Goal: Navigation & Orientation: Find specific page/section

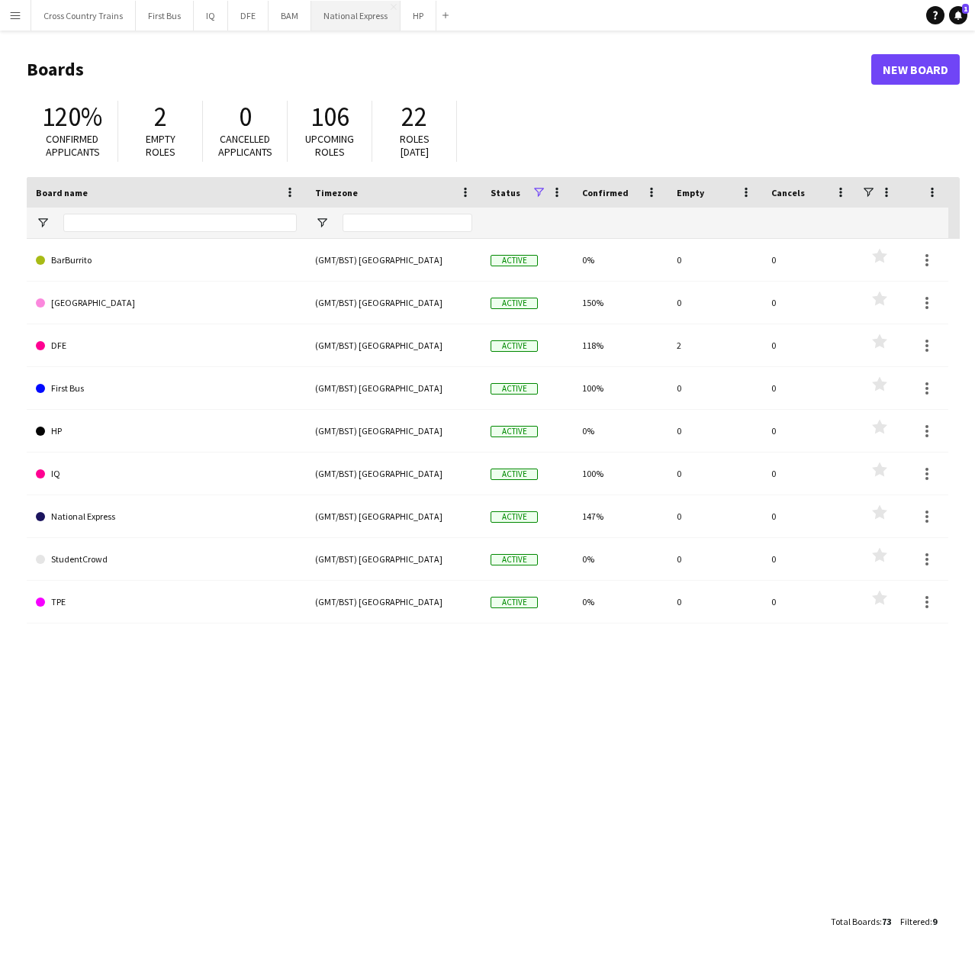
click at [358, 22] on button "National Express Close" at bounding box center [355, 16] width 89 height 30
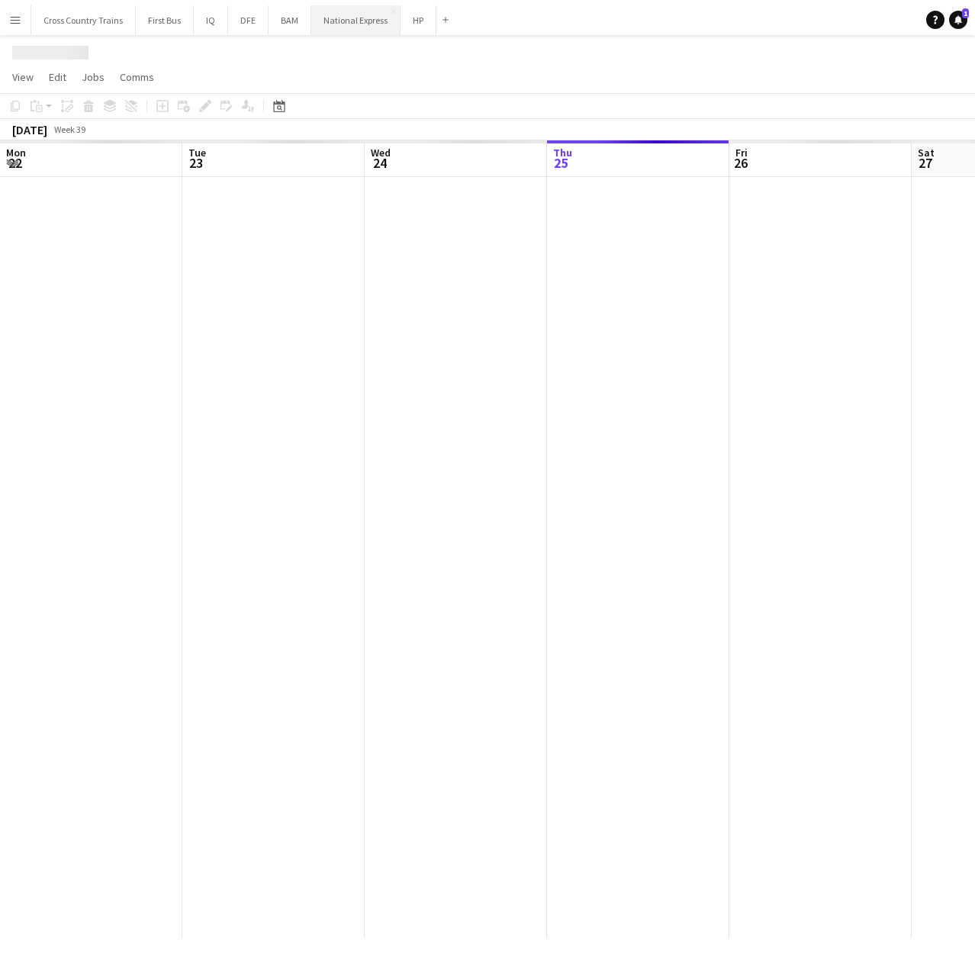
scroll to position [0, 365]
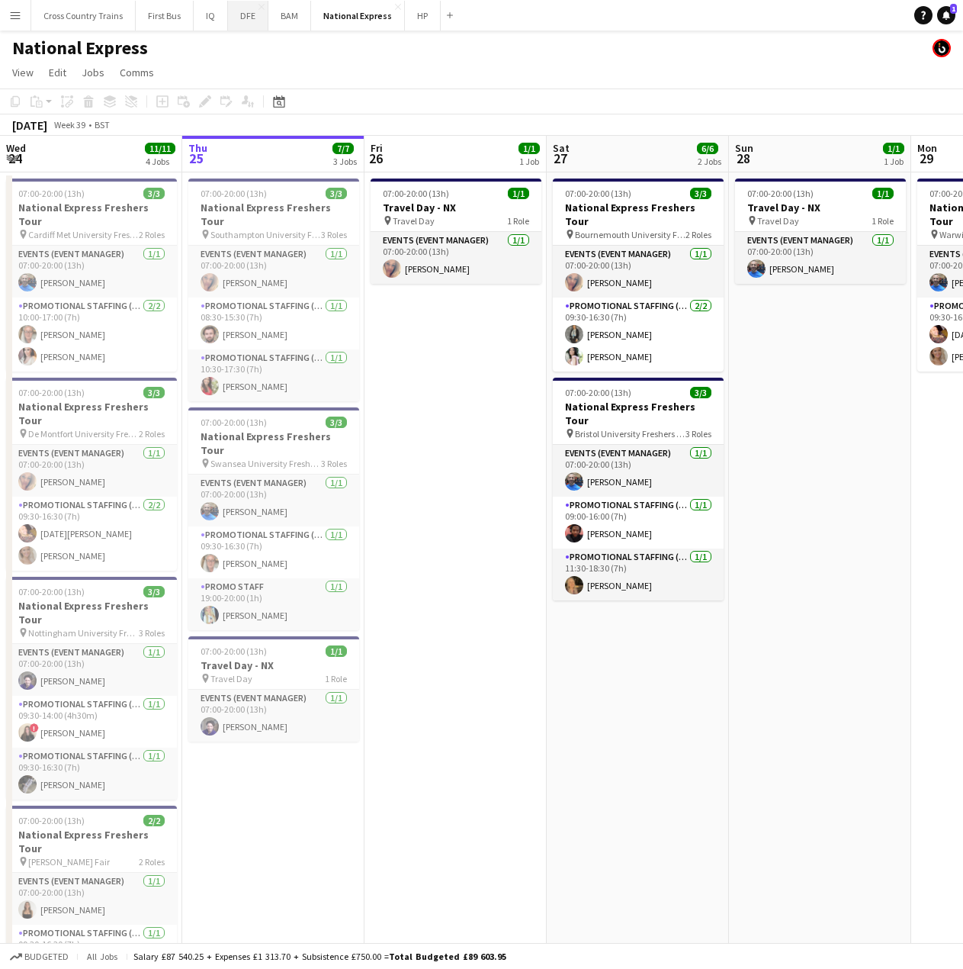
click at [249, 9] on button "DFE Close" at bounding box center [248, 16] width 40 height 30
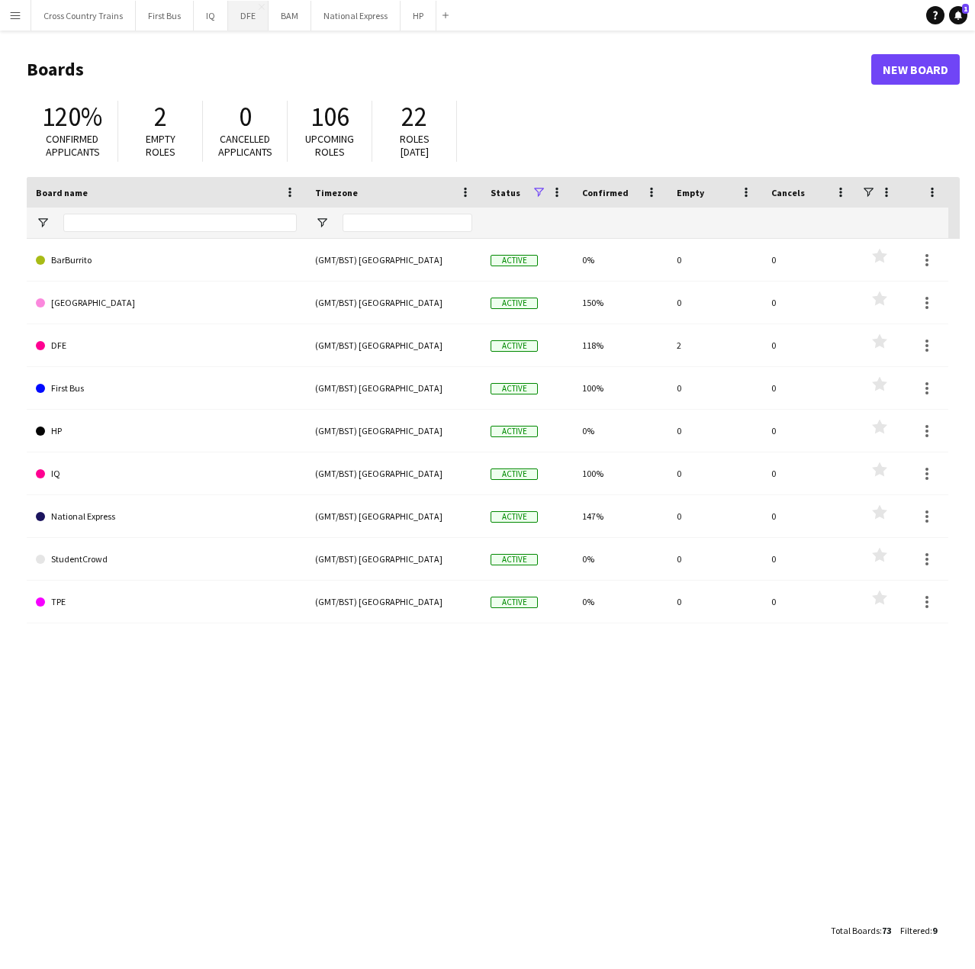
click at [253, 11] on button "DFE Close" at bounding box center [248, 16] width 40 height 30
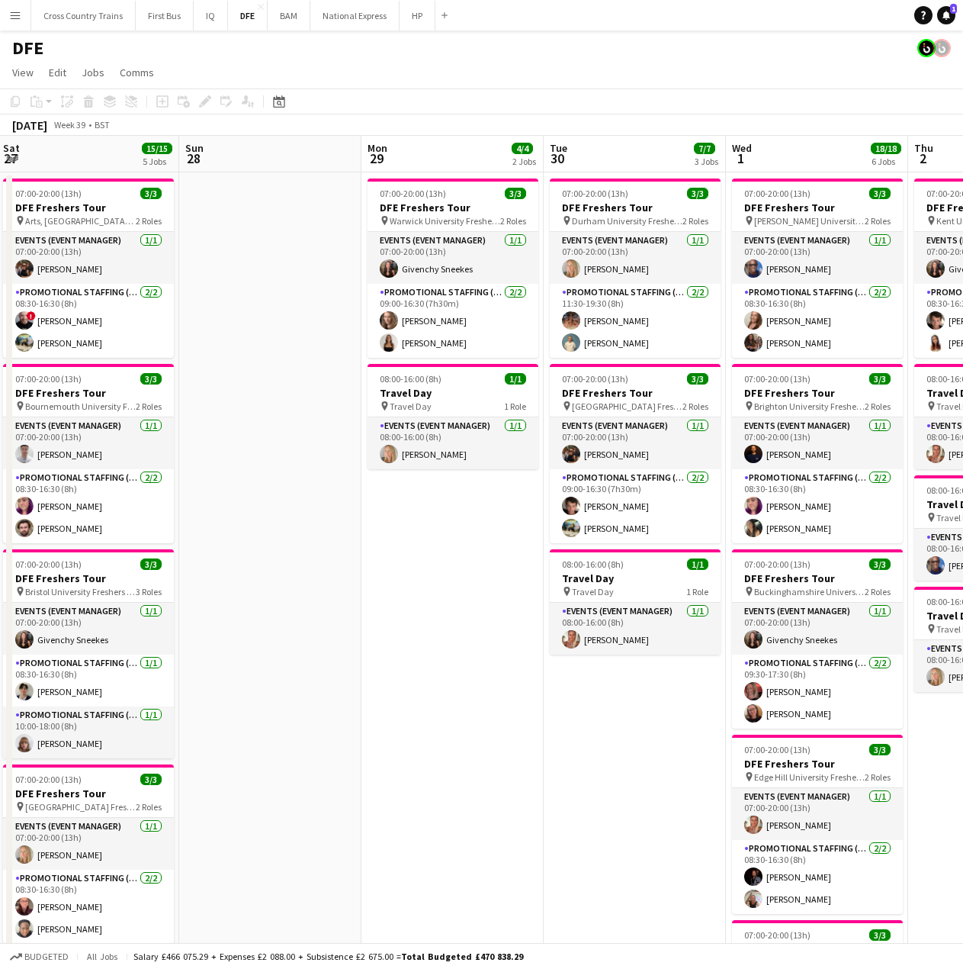
scroll to position [0, 662]
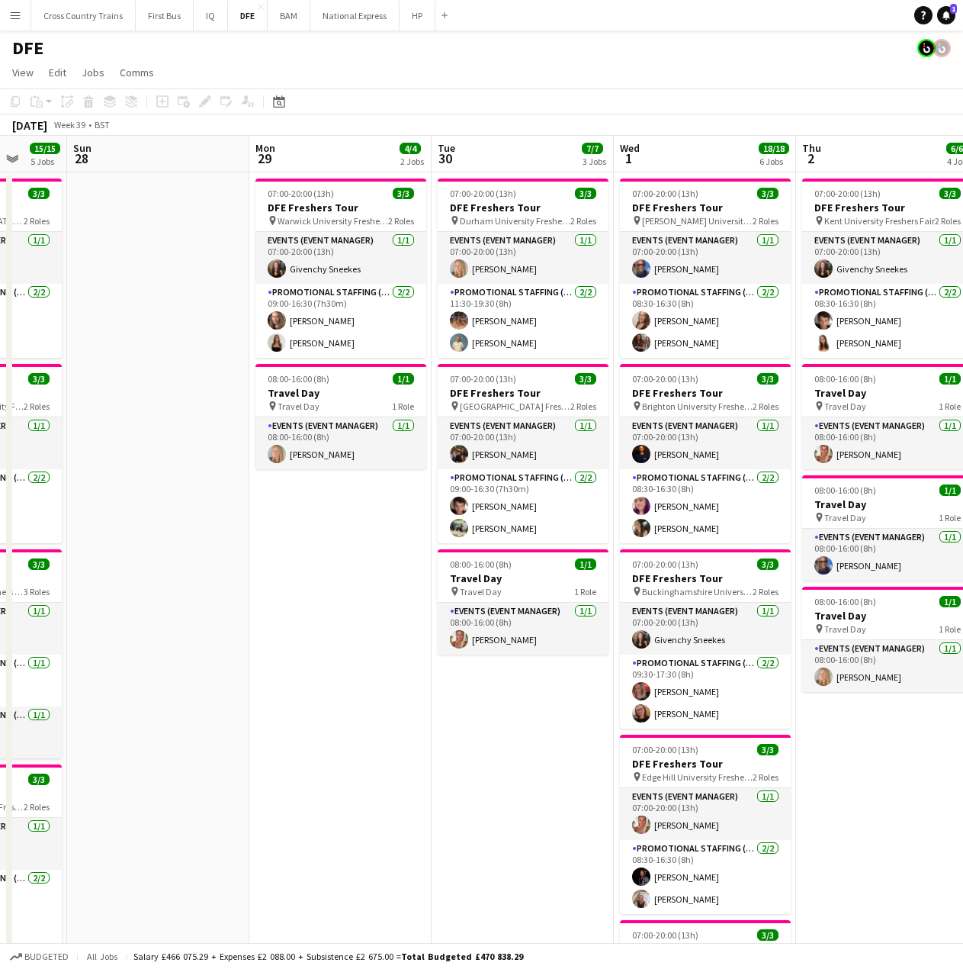
drag, startPoint x: 870, startPoint y: 434, endPoint x: 214, endPoint y: 384, distance: 657.8
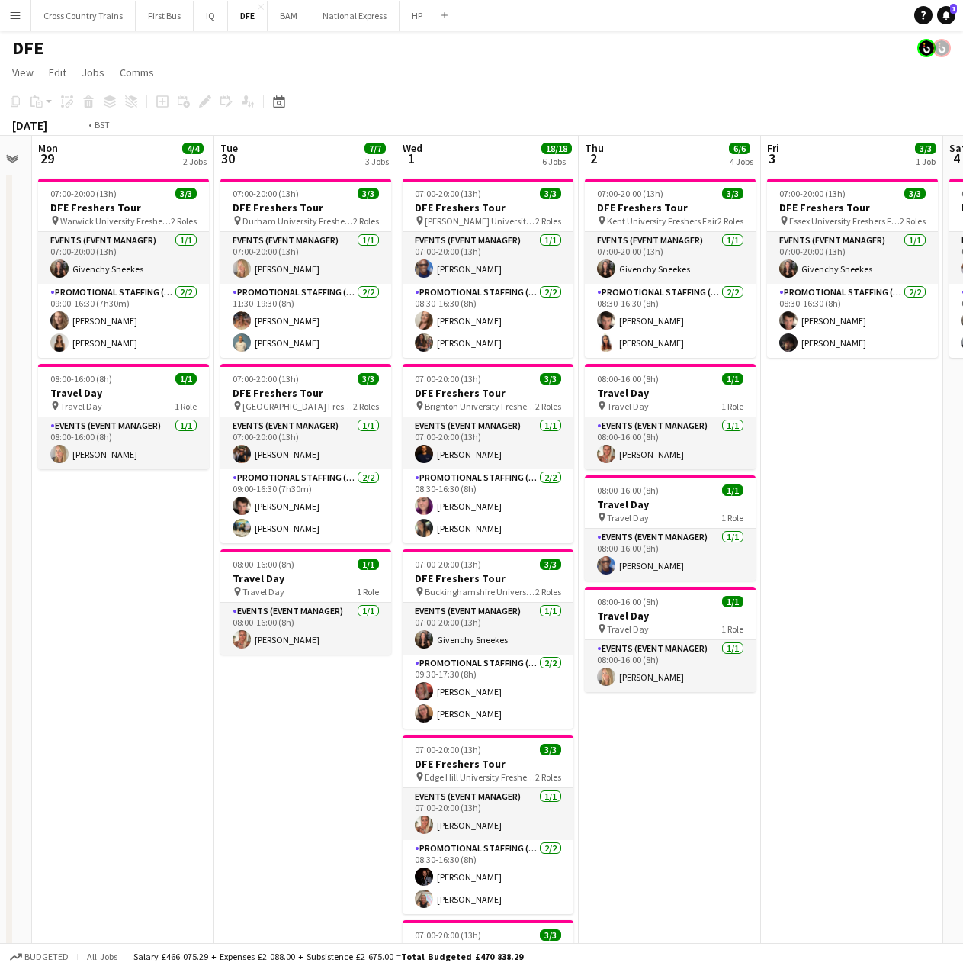
scroll to position [0, 641]
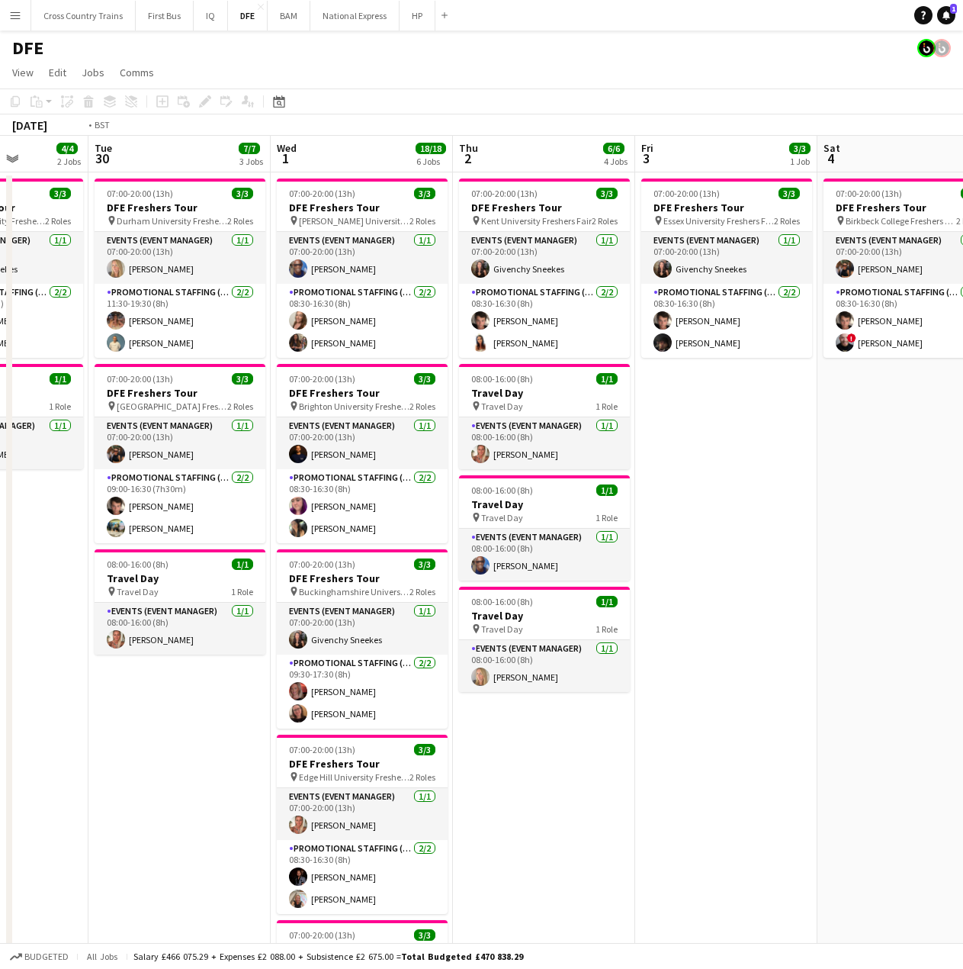
drag, startPoint x: 924, startPoint y: 799, endPoint x: 584, endPoint y: 763, distance: 342.1
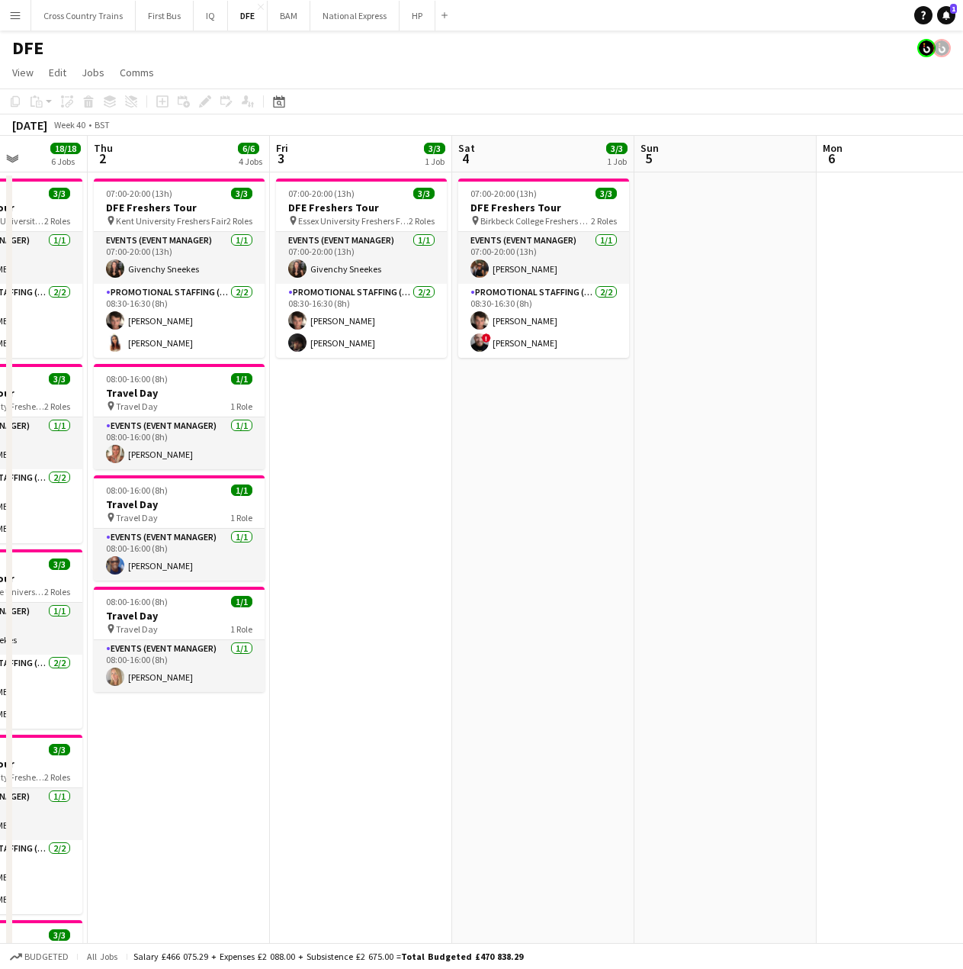
scroll to position [0, 678]
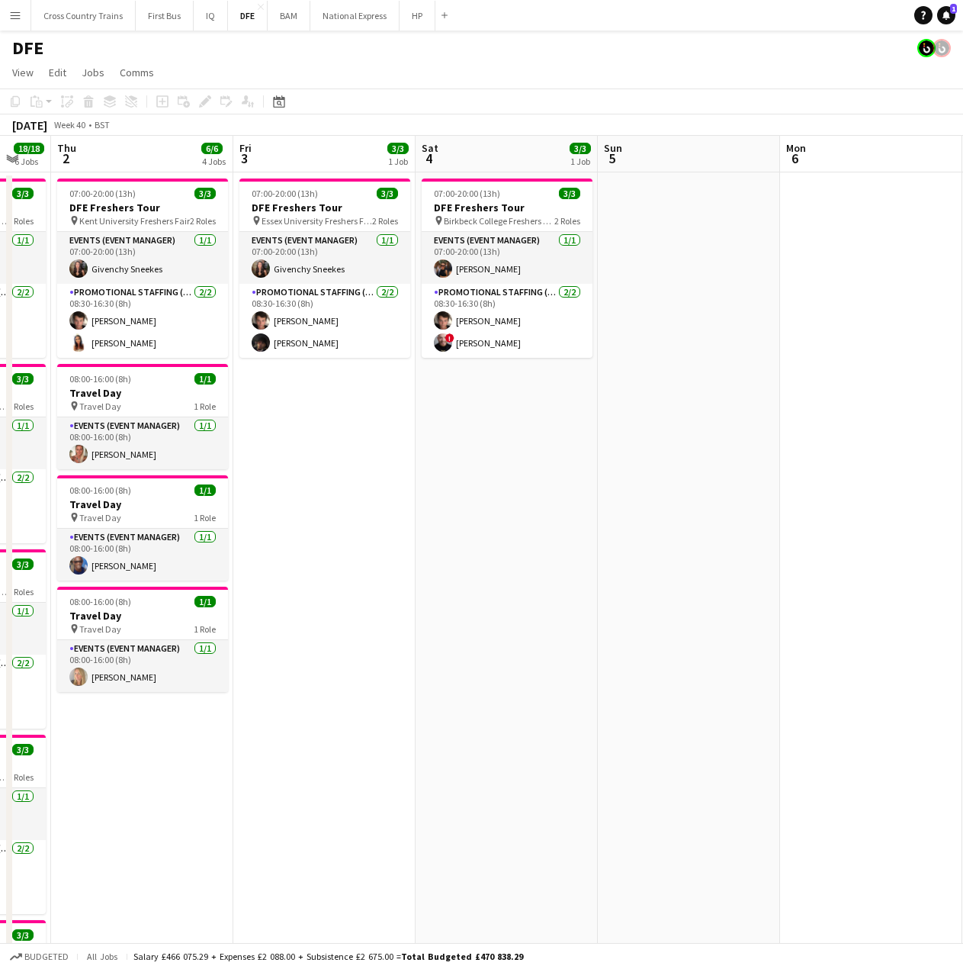
drag, startPoint x: 842, startPoint y: 501, endPoint x: 440, endPoint y: 478, distance: 402.6
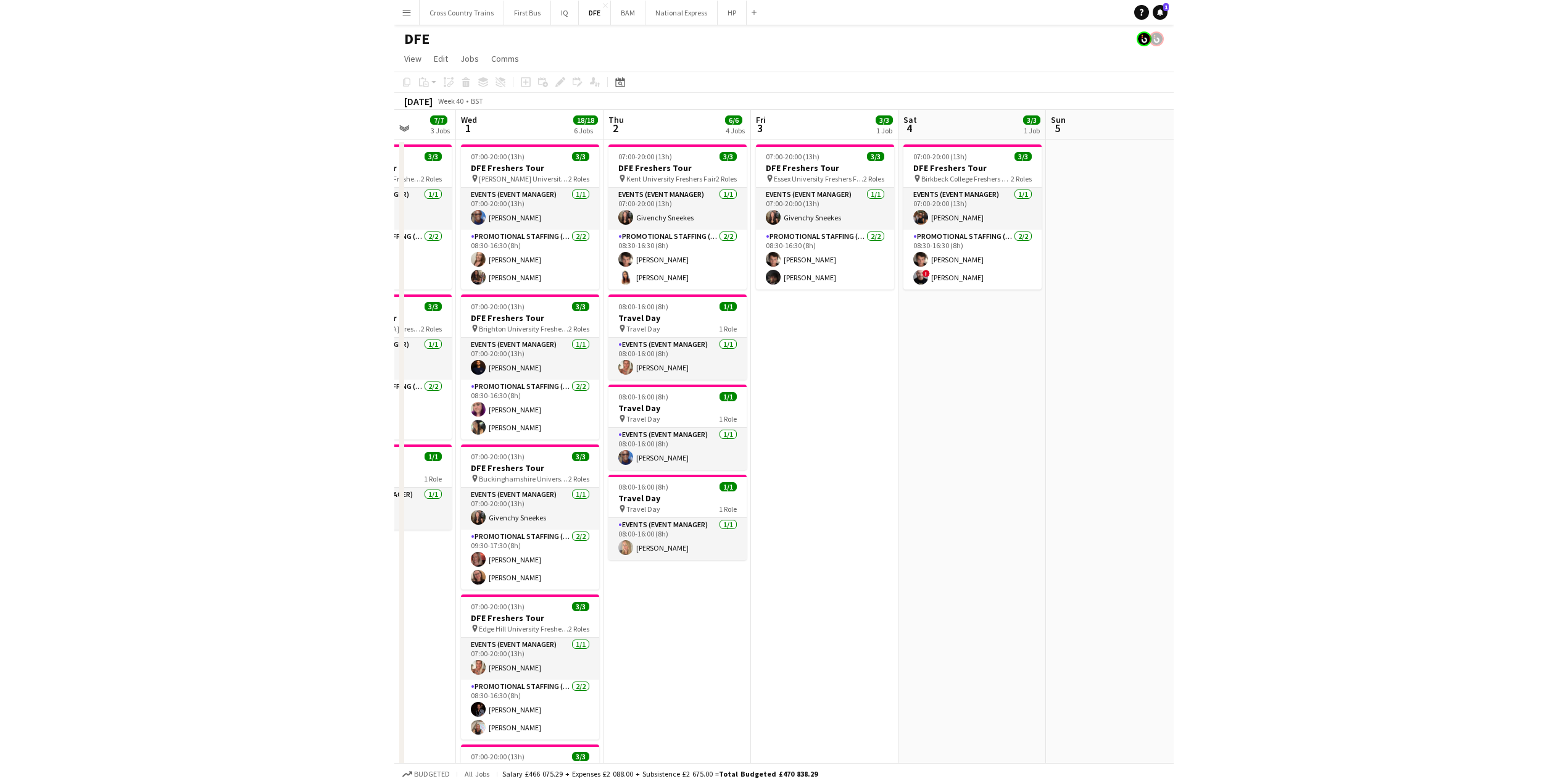
scroll to position [0, 266]
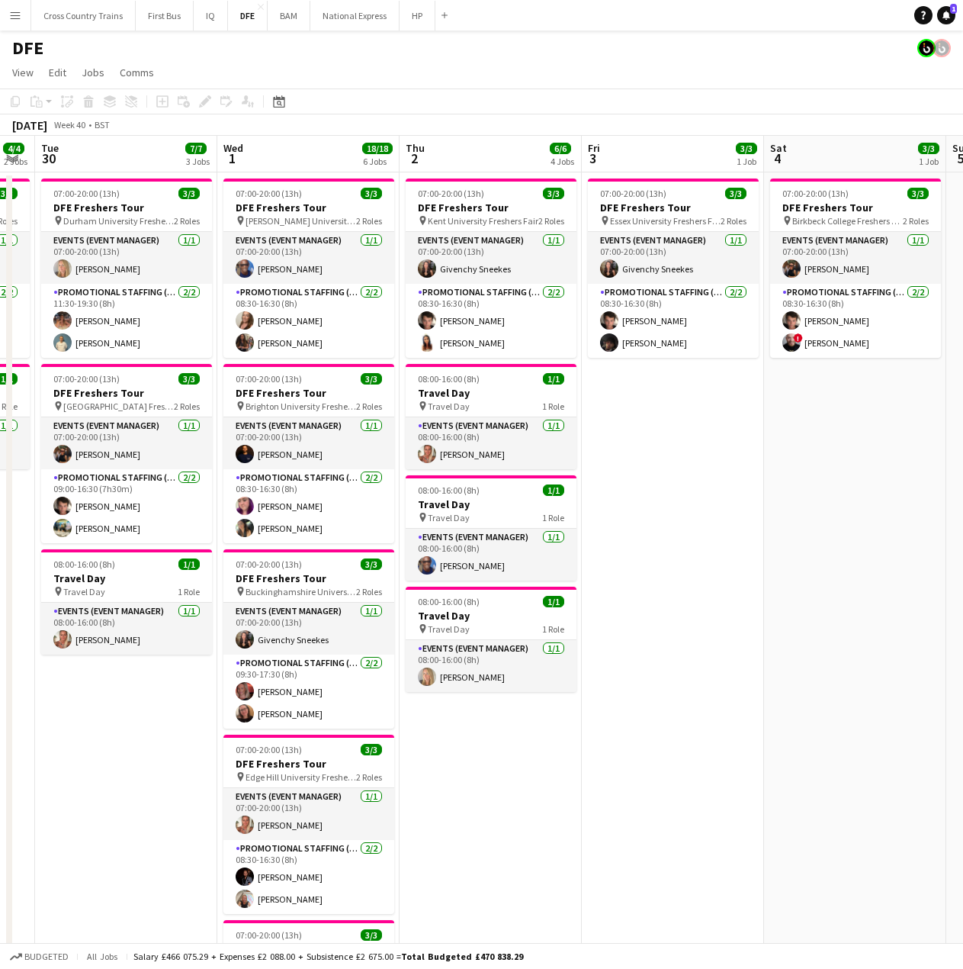
drag, startPoint x: 516, startPoint y: 564, endPoint x: 822, endPoint y: 549, distance: 306.2
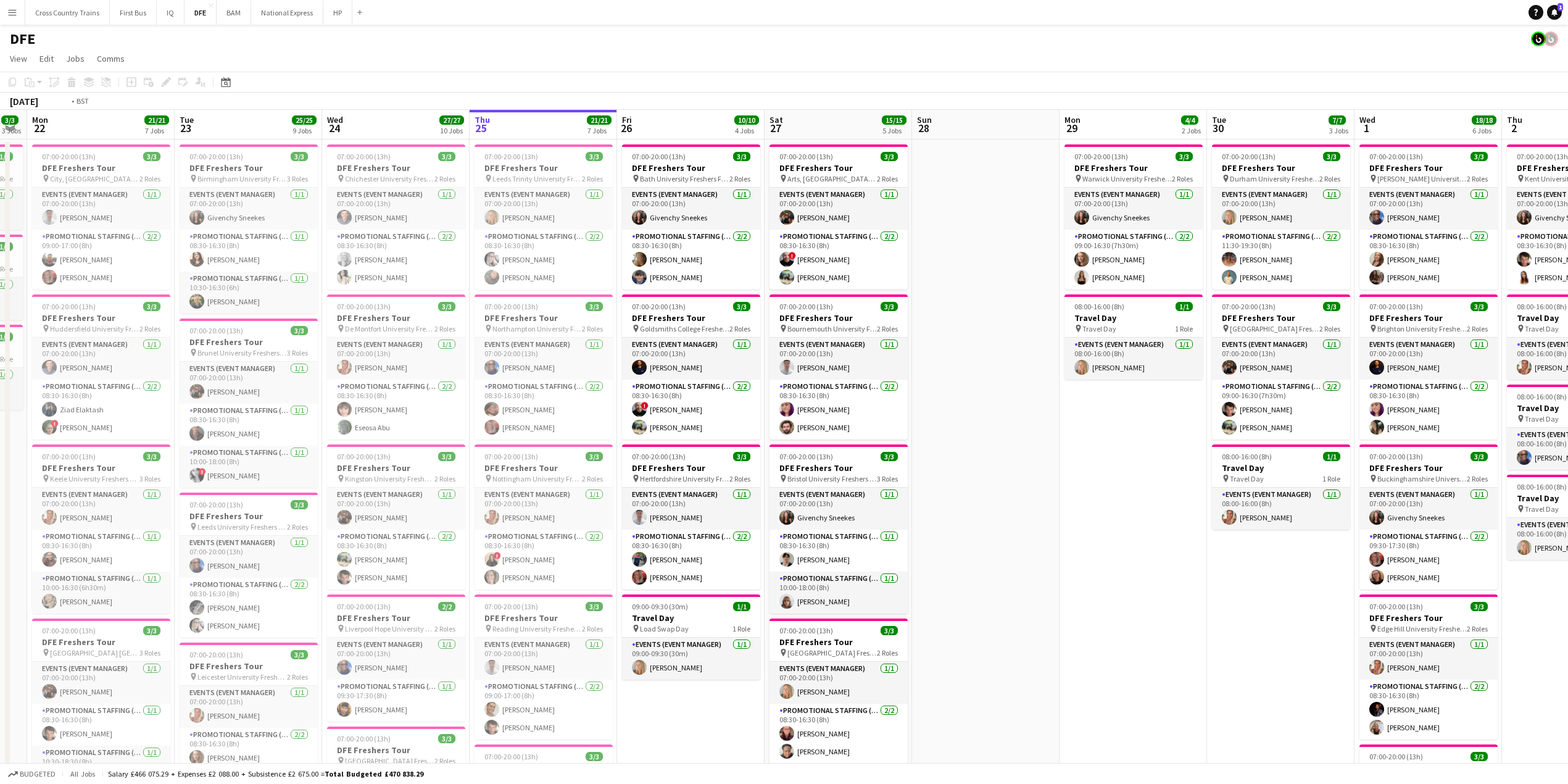
scroll to position [0, 306]
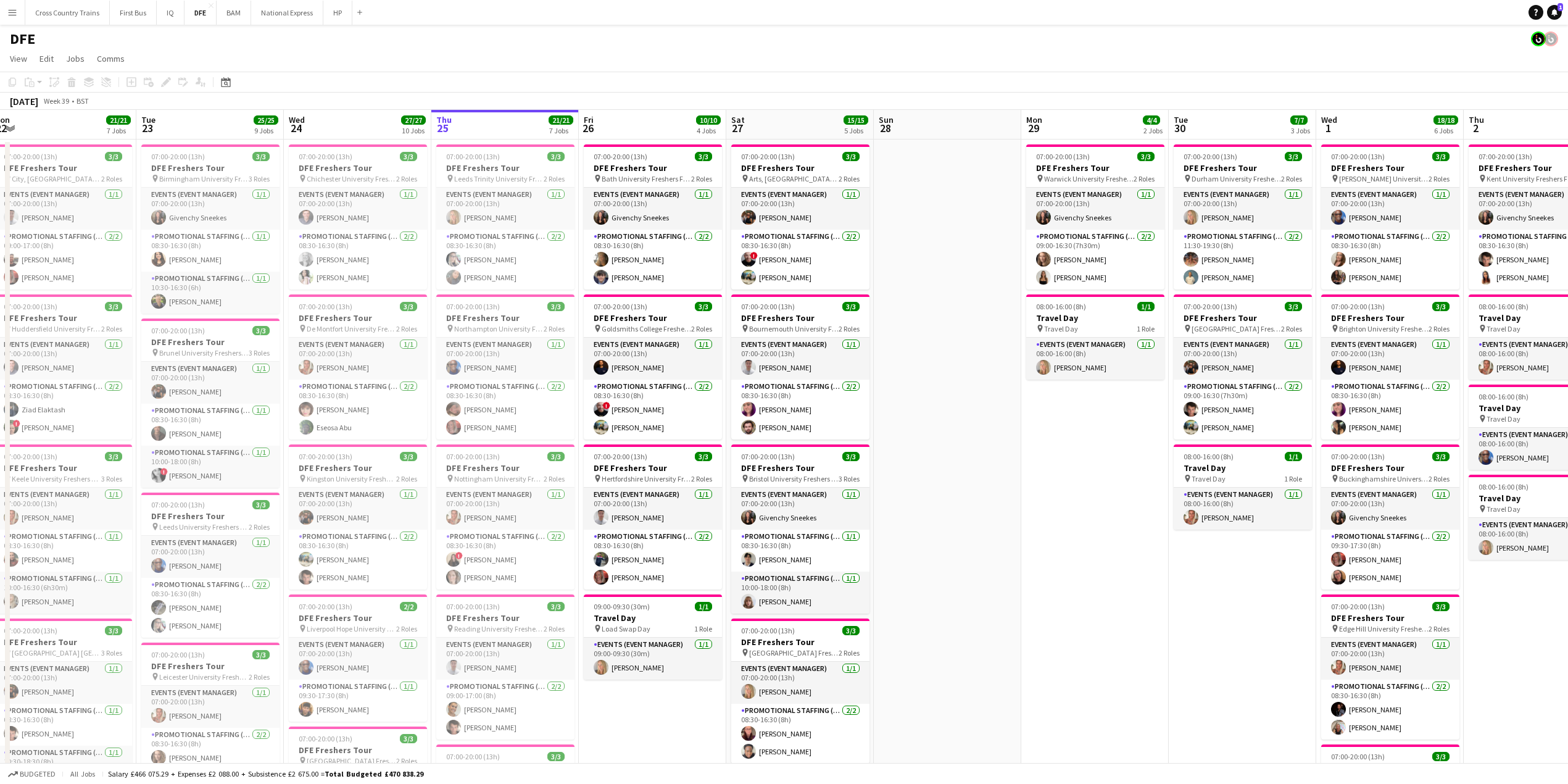
drag, startPoint x: 167, startPoint y: 589, endPoint x: 1132, endPoint y: 472, distance: 972.1
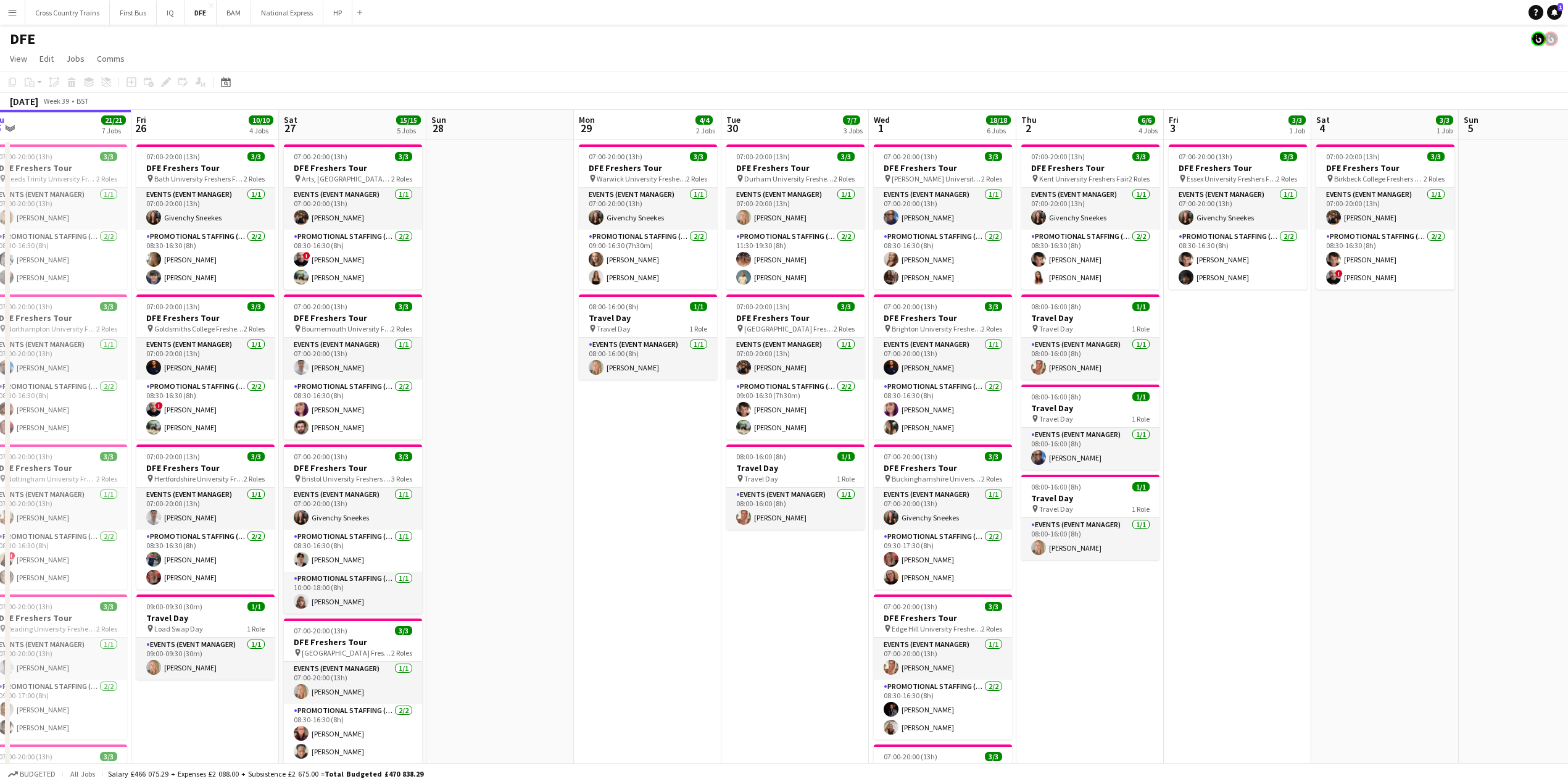
scroll to position [0, 449]
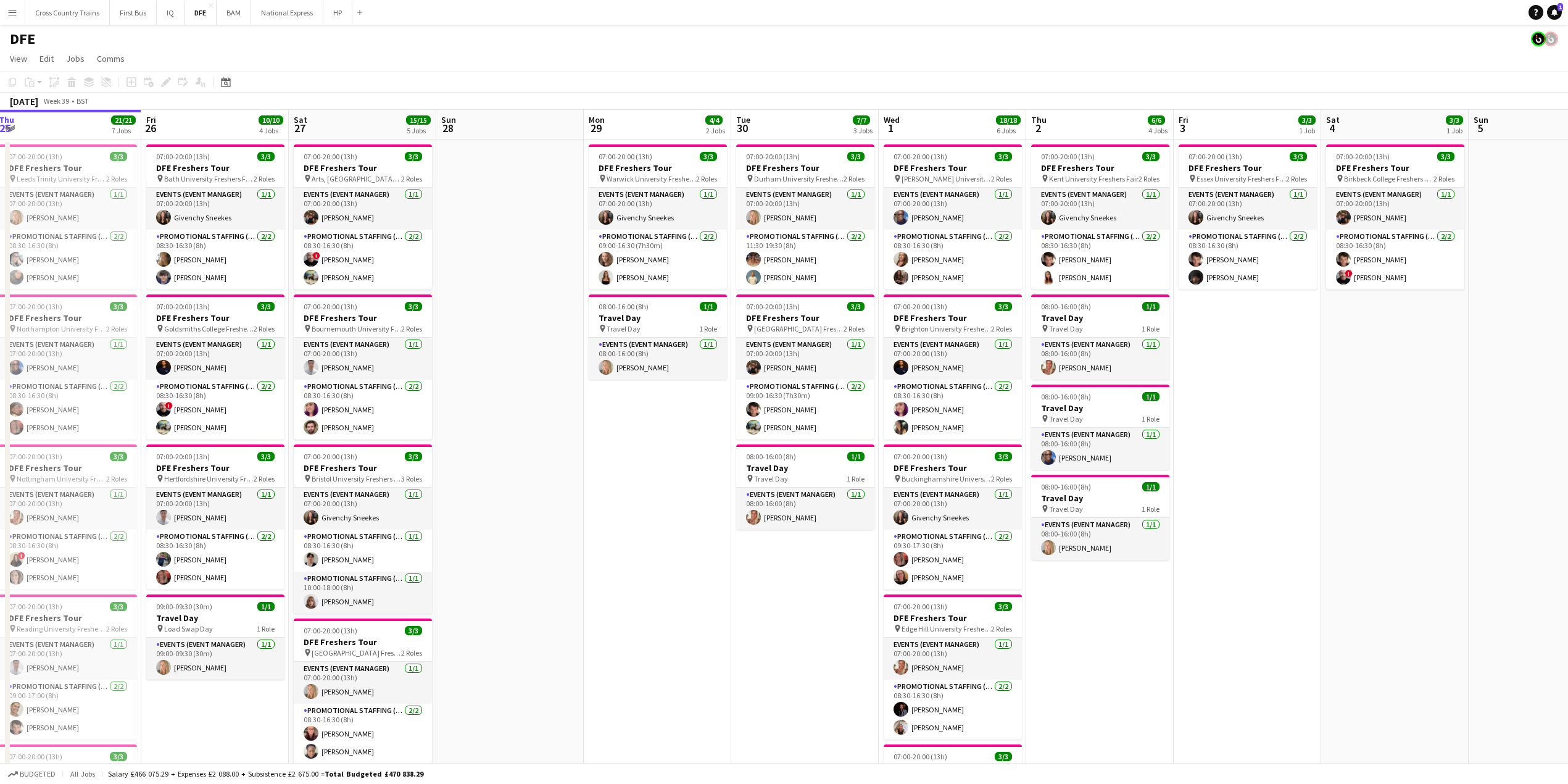
drag, startPoint x: 1055, startPoint y: 519, endPoint x: 687, endPoint y: 519, distance: 368.0
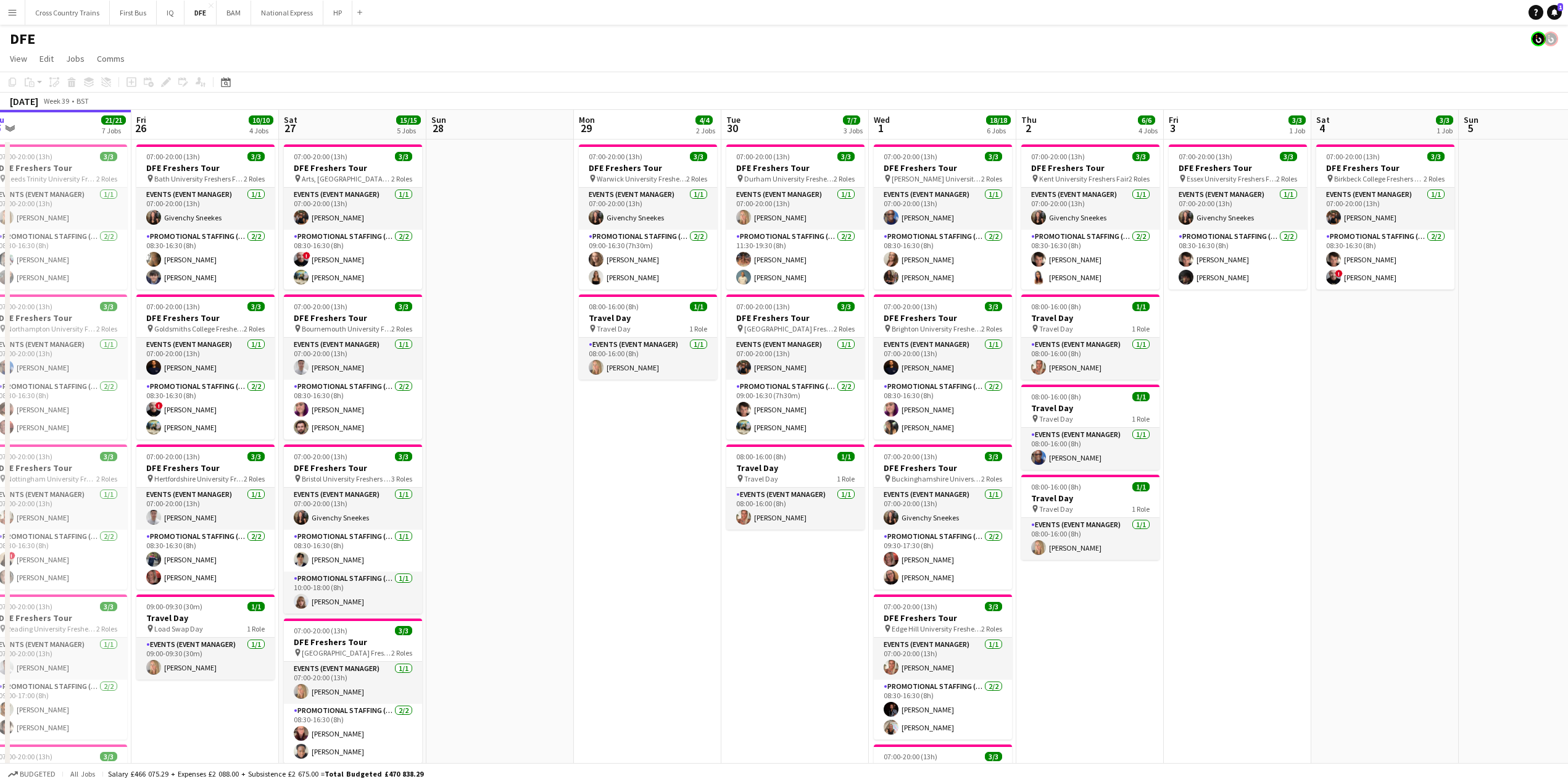
drag, startPoint x: 1092, startPoint y: 693, endPoint x: 1088, endPoint y: 578, distance: 115.1
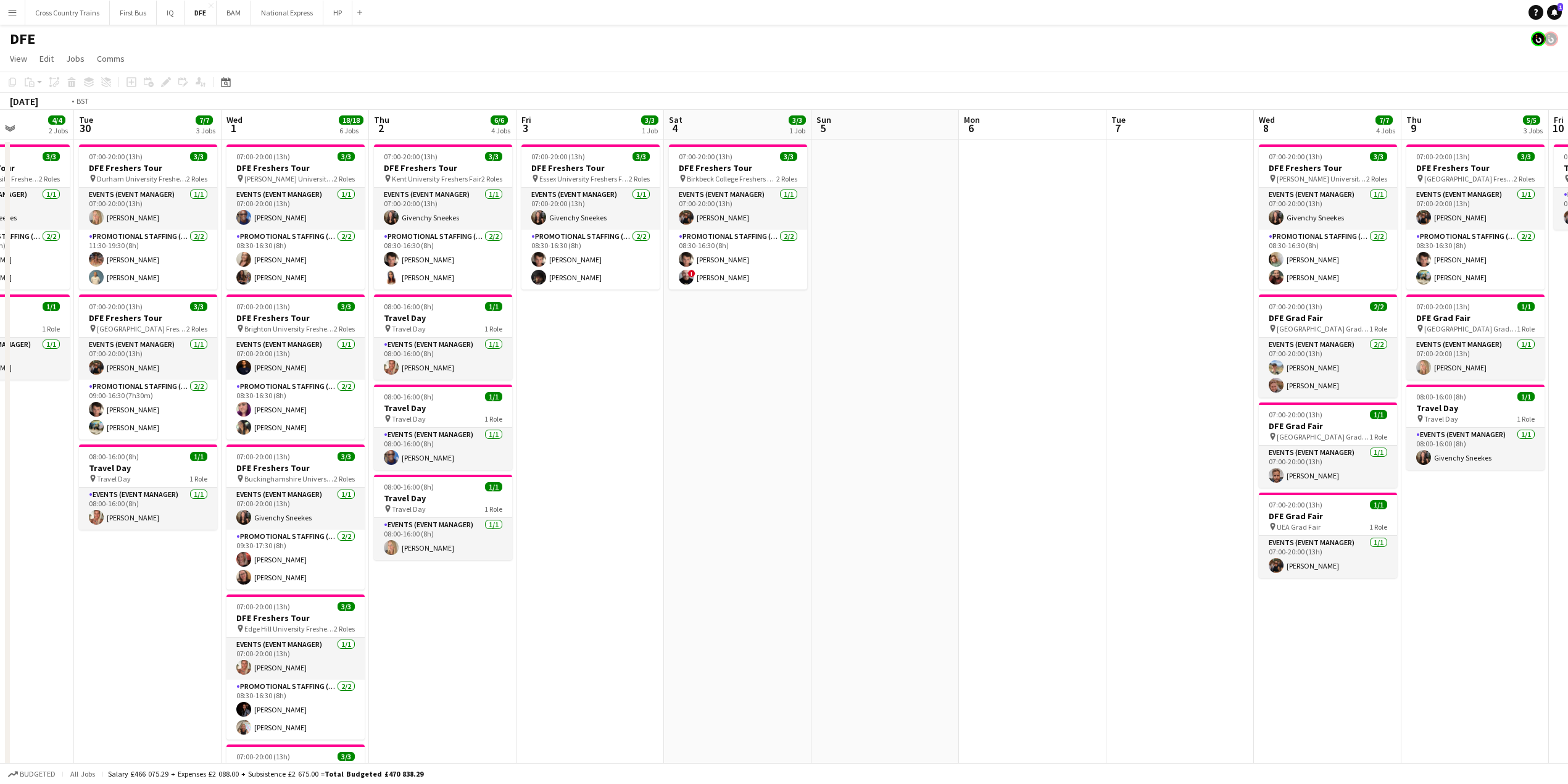
scroll to position [0, 523]
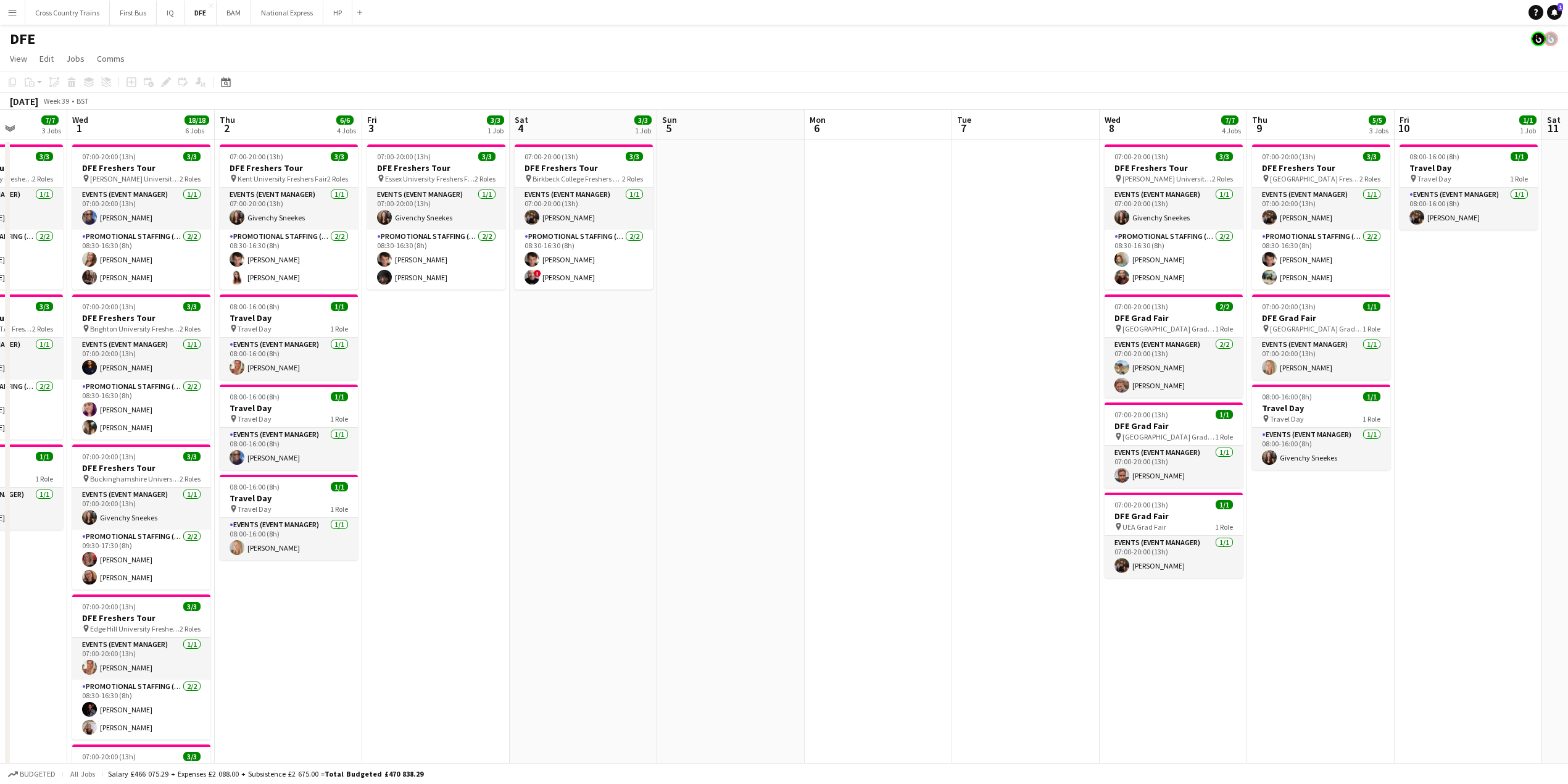
drag, startPoint x: 1417, startPoint y: 400, endPoint x: 617, endPoint y: 432, distance: 800.6
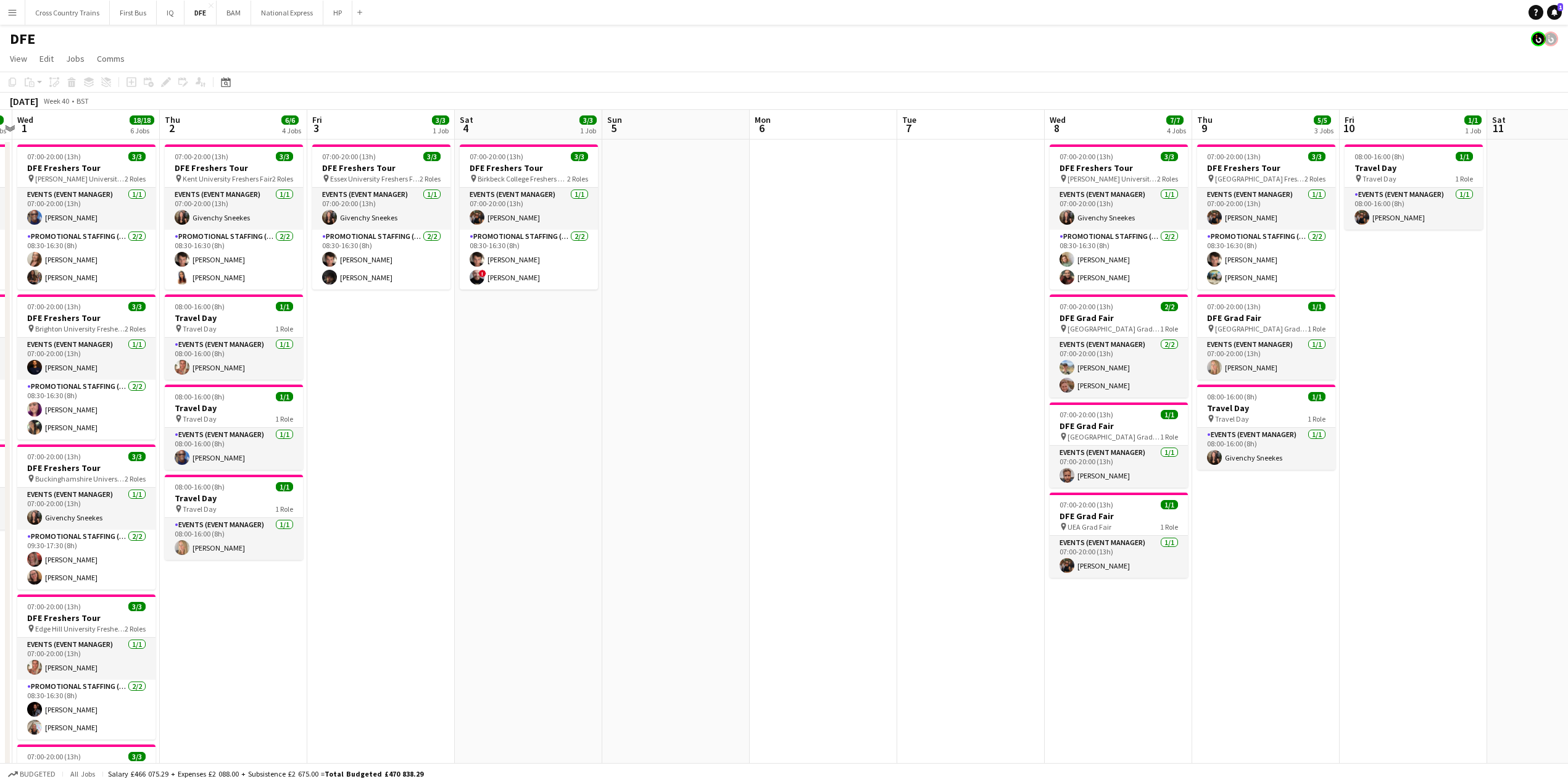
scroll to position [0, 313]
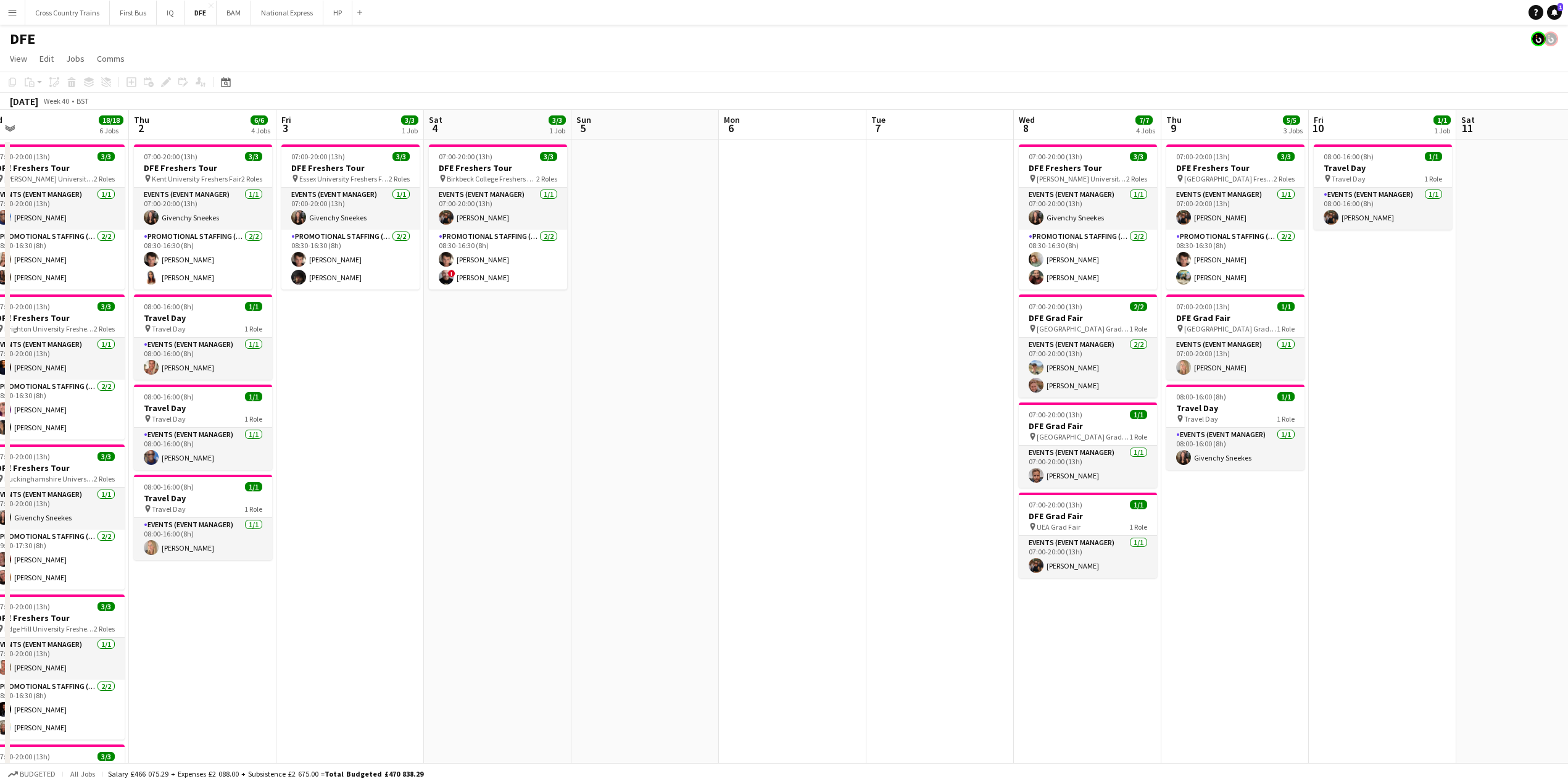
drag, startPoint x: 1468, startPoint y: 358, endPoint x: 1579, endPoint y: 283, distance: 134.0
